Goal: Find specific page/section: Find specific page/section

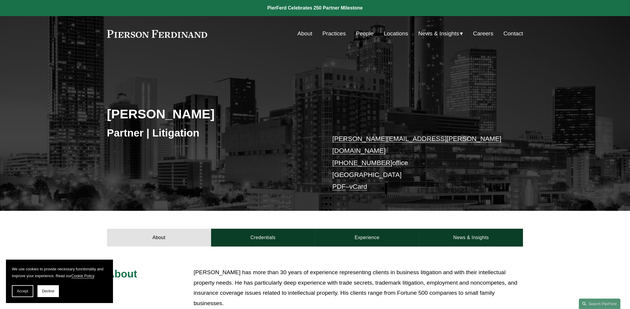
click at [363, 35] on link "People" at bounding box center [365, 33] width 18 height 11
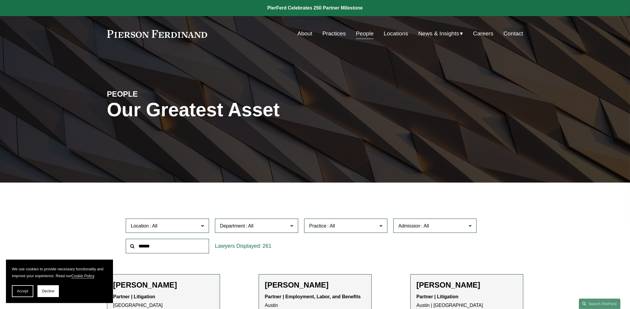
click at [175, 247] on input "text" at bounding box center [167, 246] width 83 height 15
type input "******"
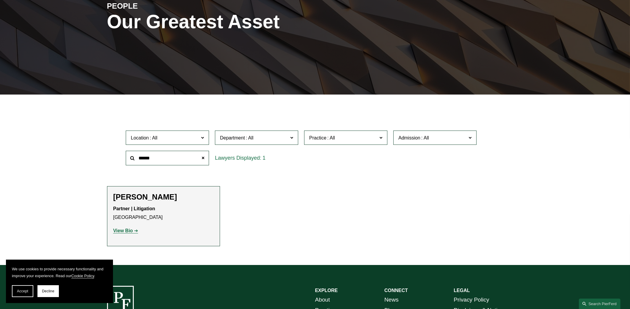
scroll to position [89, 0]
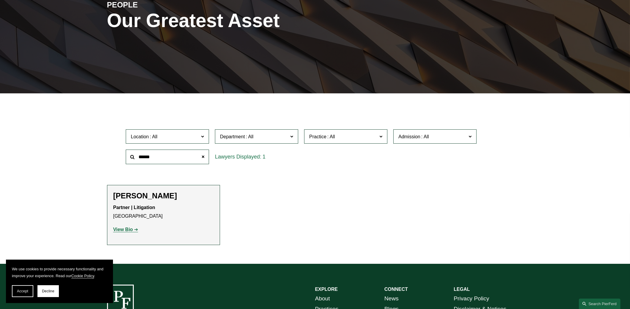
drag, startPoint x: 155, startPoint y: 159, endPoint x: 129, endPoint y: 156, distance: 26.1
click at [129, 156] on input "******" at bounding box center [167, 157] width 83 height 15
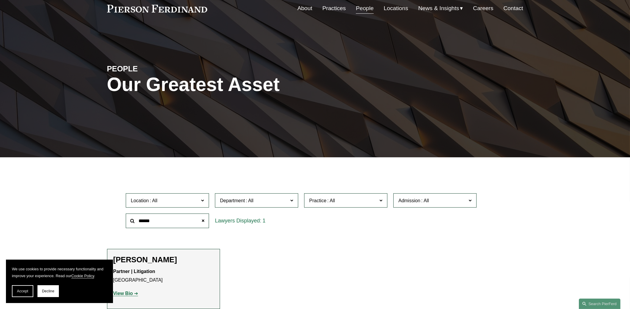
scroll to position [0, 0]
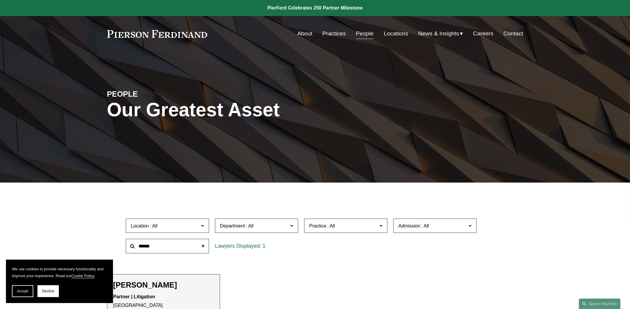
click at [326, 32] on link "Practices" at bounding box center [334, 33] width 24 height 11
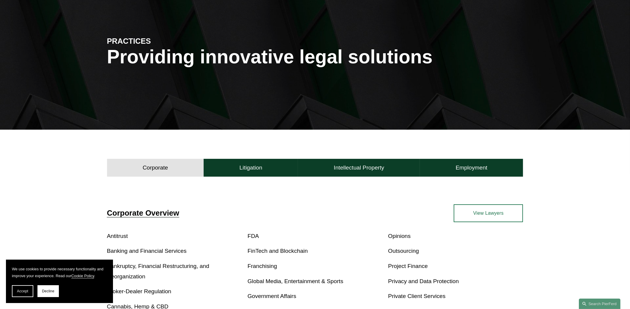
scroll to position [59, 0]
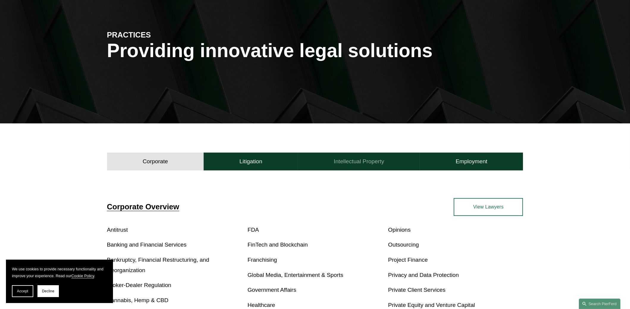
click at [361, 165] on h4 "Intellectual Property" at bounding box center [359, 161] width 51 height 7
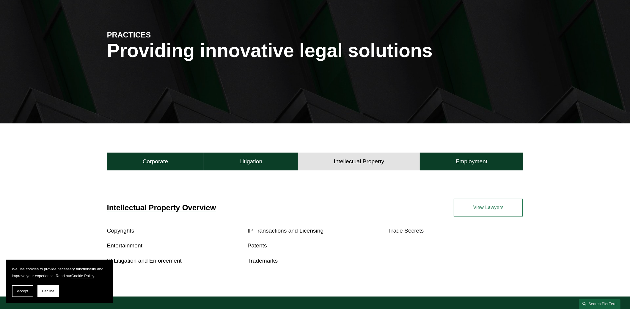
click at [254, 247] on link "Patents" at bounding box center [257, 245] width 19 height 6
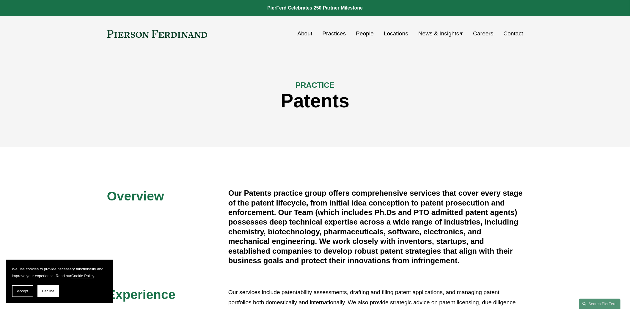
click at [357, 32] on link "People" at bounding box center [365, 33] width 18 height 11
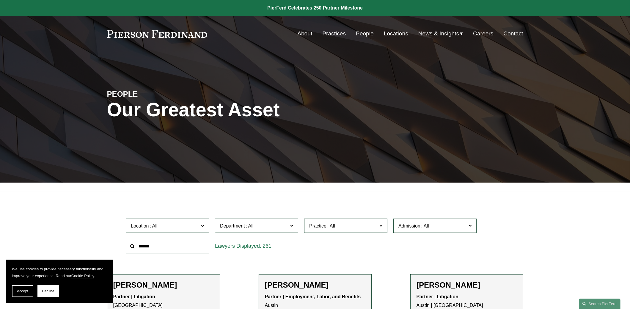
click at [149, 248] on input "text" at bounding box center [167, 246] width 83 height 15
type input "*****"
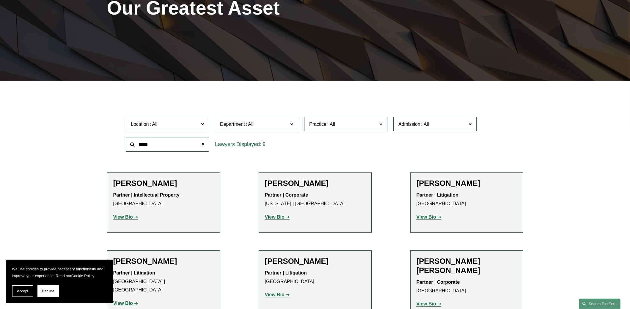
scroll to position [119, 0]
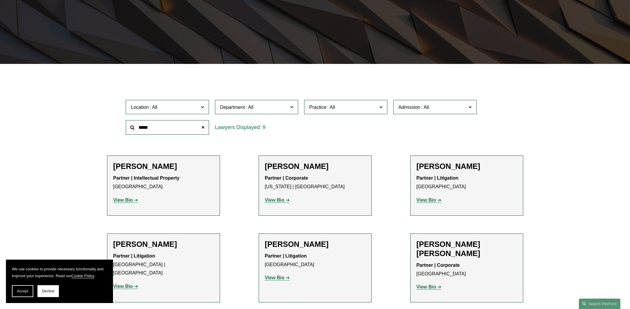
click at [125, 201] on strong "View Bio" at bounding box center [123, 200] width 20 height 5
